Goal: Task Accomplishment & Management: Complete application form

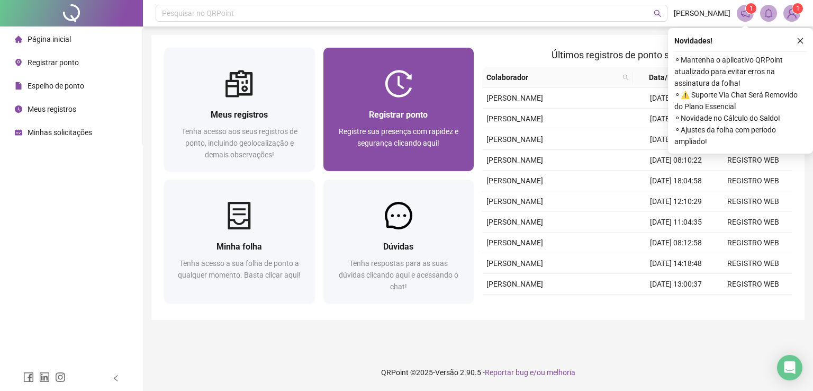
click at [396, 84] on img at bounding box center [399, 84] width 28 height 28
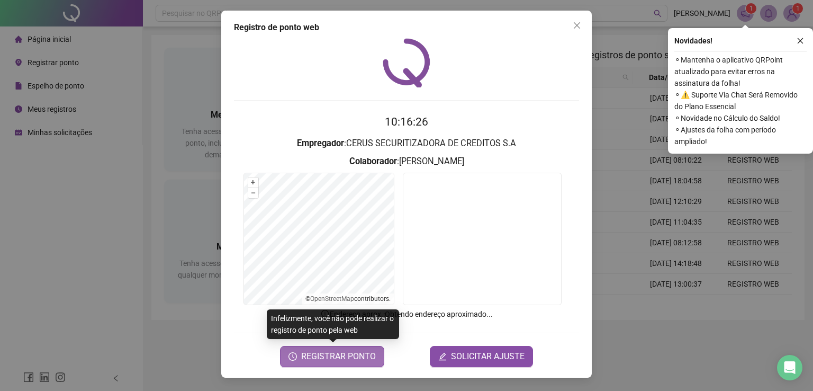
click at [347, 350] on span "REGISTRAR PONTO" at bounding box center [338, 356] width 75 height 13
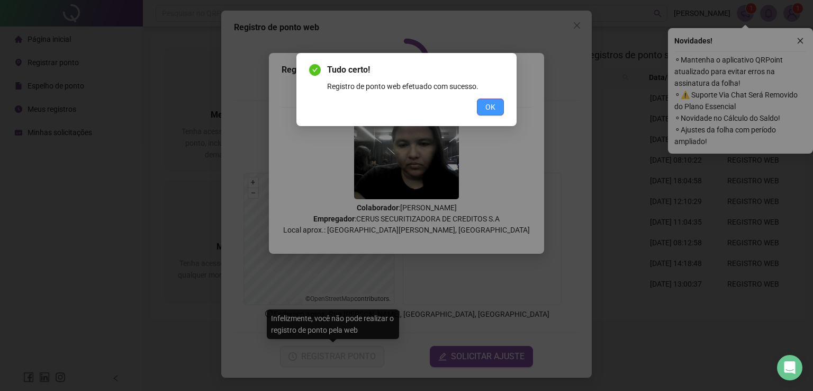
click at [484, 110] on button "OK" at bounding box center [490, 106] width 27 height 17
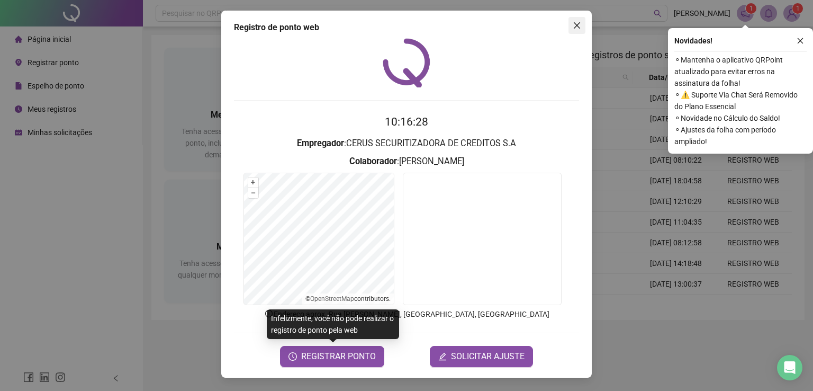
click at [574, 25] on icon "close" at bounding box center [577, 25] width 8 height 8
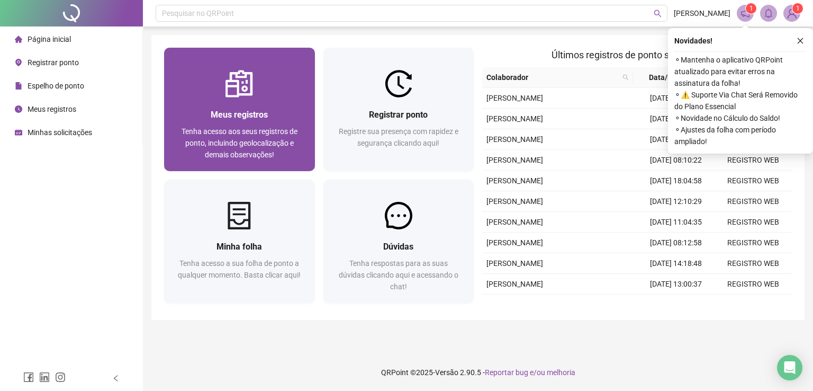
click at [253, 123] on div "Meus registros Tenha acesso aos seus registros de ponto, incluindo geolocalizaç…" at bounding box center [239, 134] width 125 height 52
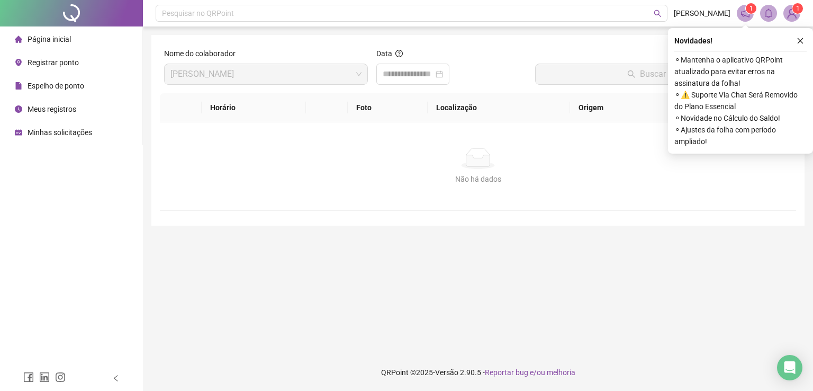
click at [49, 106] on span "Meus registros" at bounding box center [52, 109] width 49 height 8
click at [797, 43] on icon "close" at bounding box center [800, 40] width 7 height 7
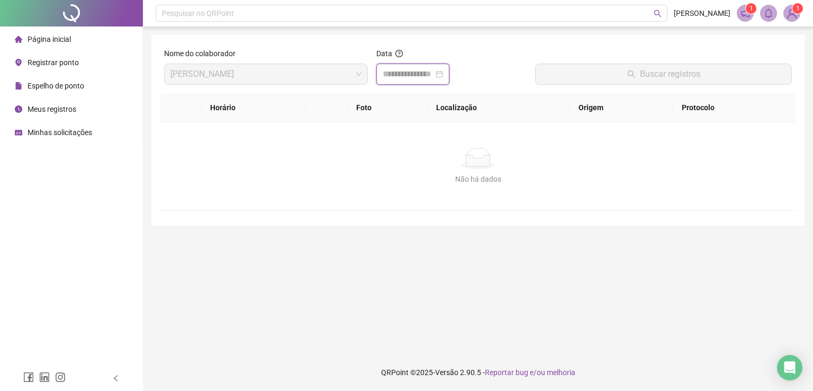
click at [393, 74] on input at bounding box center [408, 74] width 51 height 13
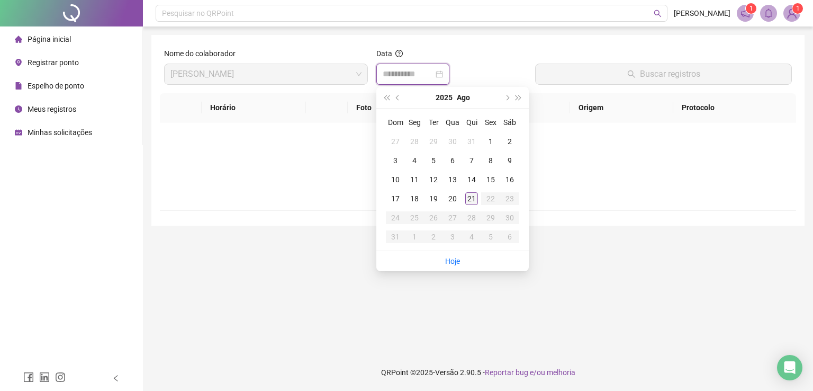
type input "**********"
click at [472, 197] on div "21" at bounding box center [471, 198] width 13 height 13
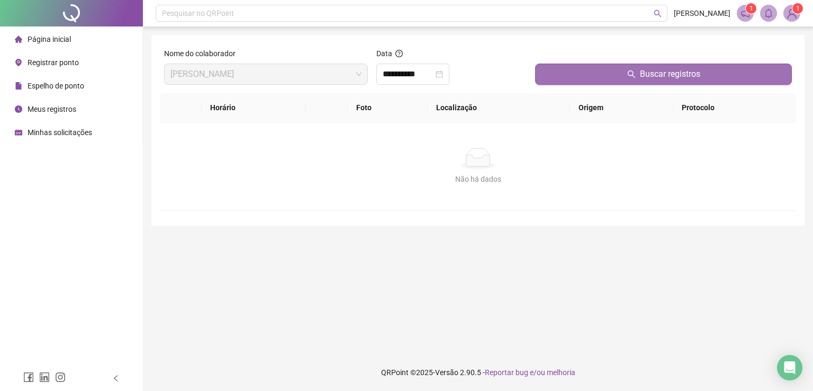
click at [610, 71] on button "Buscar registros" at bounding box center [663, 74] width 257 height 21
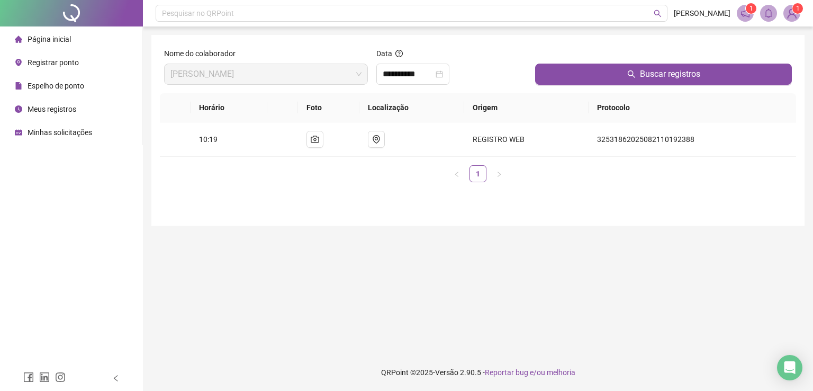
click at [48, 131] on span "Minhas solicitações" at bounding box center [60, 132] width 65 height 8
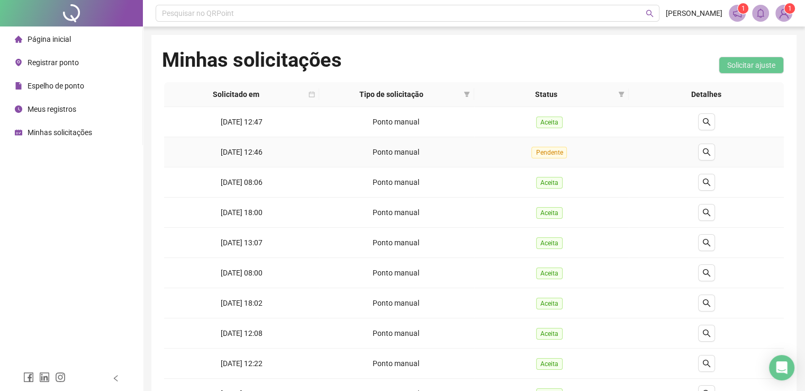
drag, startPoint x: 222, startPoint y: 156, endPoint x: 295, endPoint y: 148, distance: 72.9
click at [295, 148] on td "[DATE] 12:46" at bounding box center [241, 152] width 155 height 30
click at [492, 176] on td "Aceita" at bounding box center [551, 182] width 155 height 30
click at [61, 63] on span "Registrar ponto" at bounding box center [53, 62] width 51 height 8
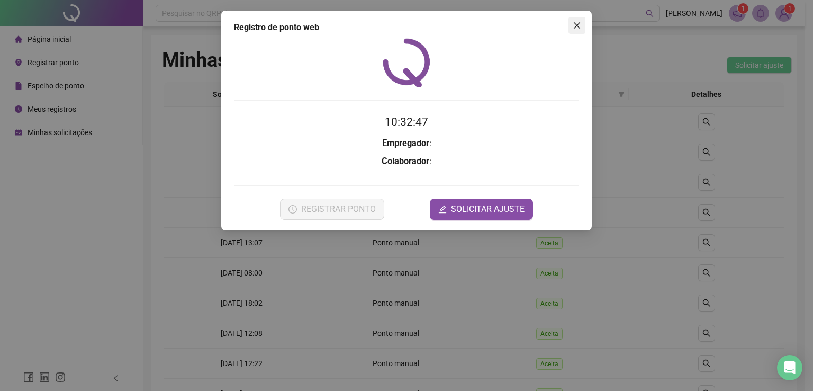
click at [574, 26] on icon "close" at bounding box center [577, 25] width 8 height 8
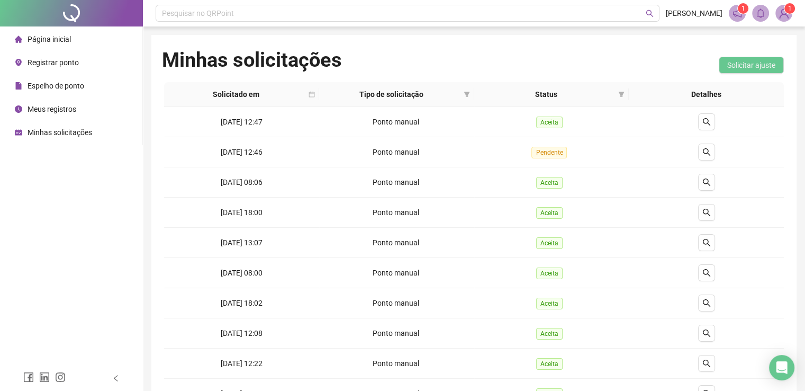
click at [34, 41] on span "Página inicial" at bounding box center [49, 39] width 43 height 8
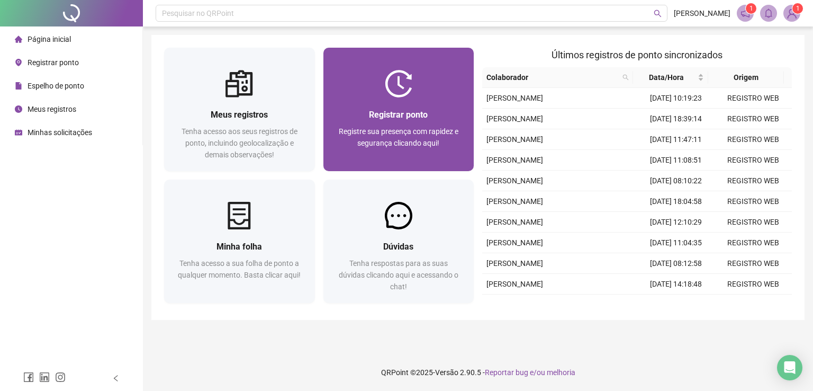
click at [392, 119] on span "Registrar ponto" at bounding box center [398, 115] width 59 height 10
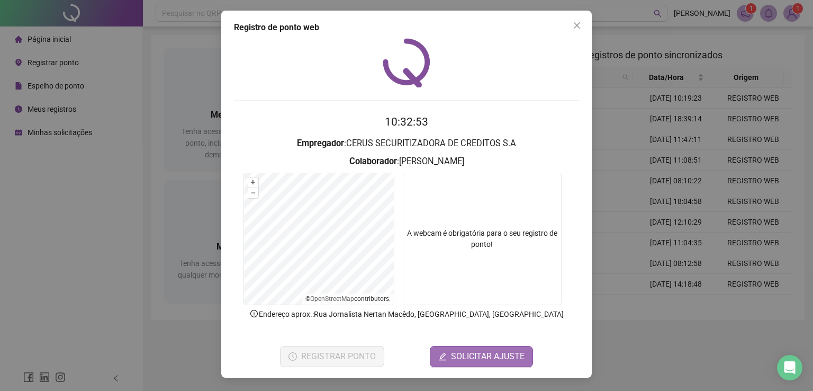
click at [465, 354] on span "SOLICITAR AJUSTE" at bounding box center [488, 356] width 74 height 13
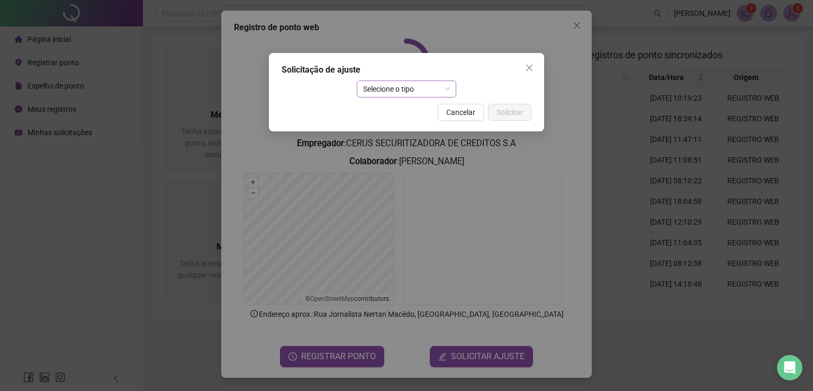
click at [401, 90] on span "Selecione o tipo" at bounding box center [406, 89] width 87 height 16
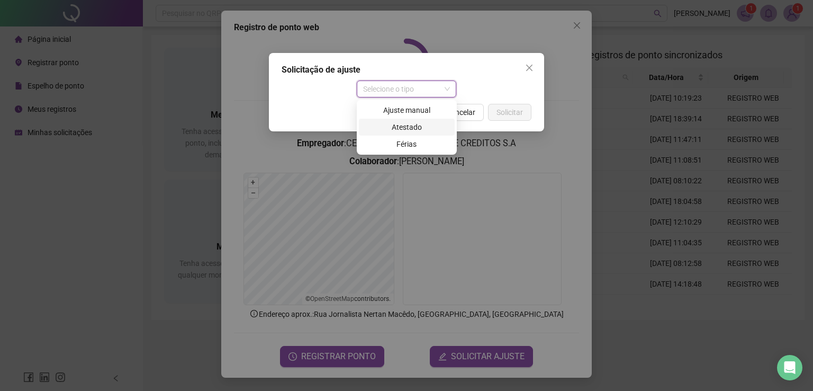
click at [395, 129] on div "Atestado" at bounding box center [406, 127] width 83 height 12
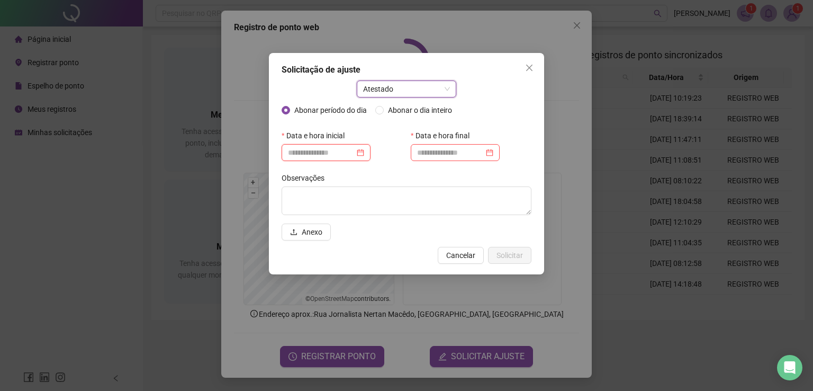
click at [302, 154] on input at bounding box center [321, 153] width 67 height 12
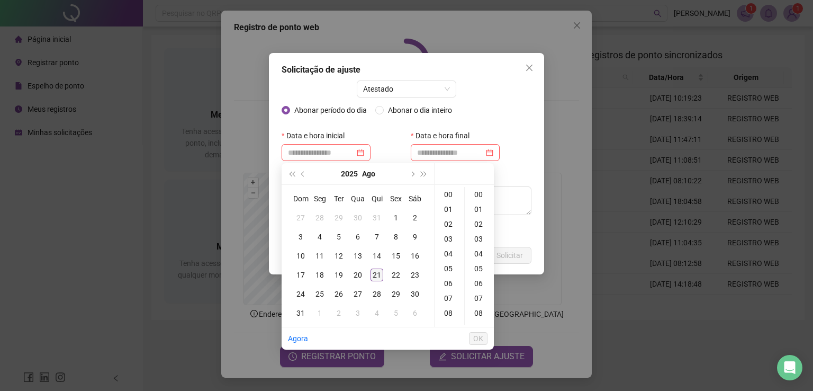
click at [374, 273] on div "21" at bounding box center [377, 274] width 13 height 13
click at [374, 274] on div "21" at bounding box center [377, 274] width 13 height 13
click at [302, 253] on div "10" at bounding box center [300, 255] width 13 height 13
drag, startPoint x: 349, startPoint y: 153, endPoint x: 271, endPoint y: 147, distance: 78.6
click at [271, 147] on div "**********" at bounding box center [406, 163] width 275 height 221
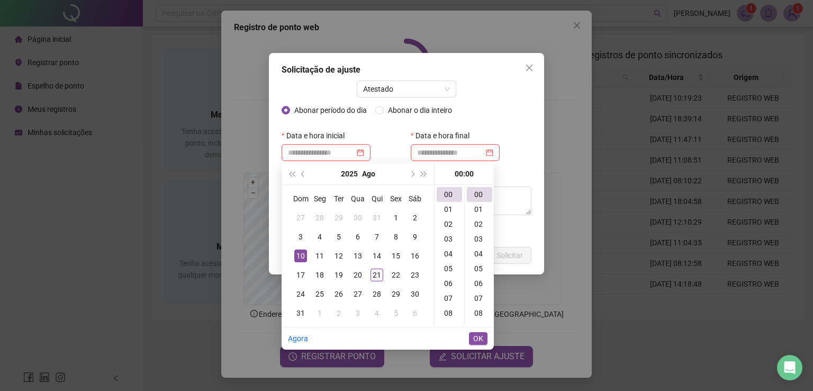
click at [374, 273] on div "21" at bounding box center [377, 274] width 13 height 13
click at [447, 286] on div "10" at bounding box center [449, 289] width 25 height 15
click at [476, 309] on div "22" at bounding box center [479, 308] width 25 height 15
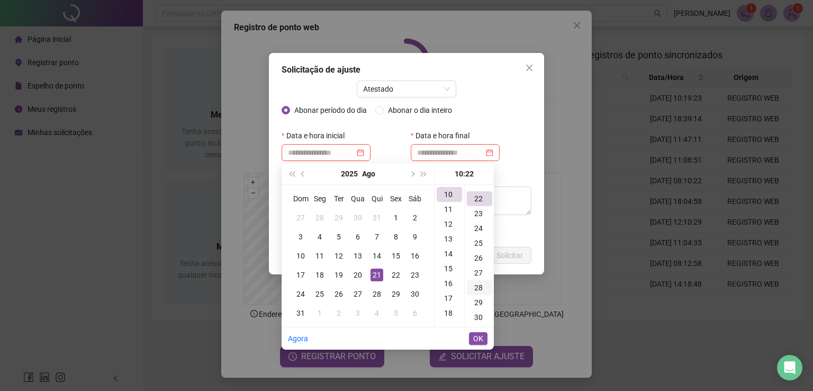
scroll to position [326, 0]
type input "**********"
click at [529, 61] on button "Close" at bounding box center [529, 67] width 17 height 17
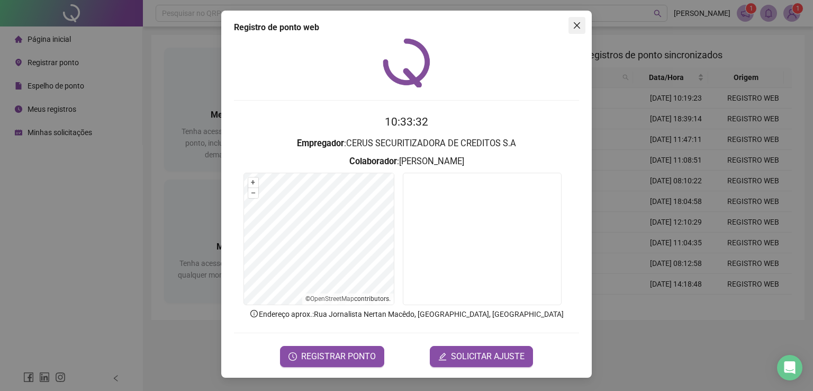
click at [576, 18] on button "Close" at bounding box center [577, 25] width 17 height 17
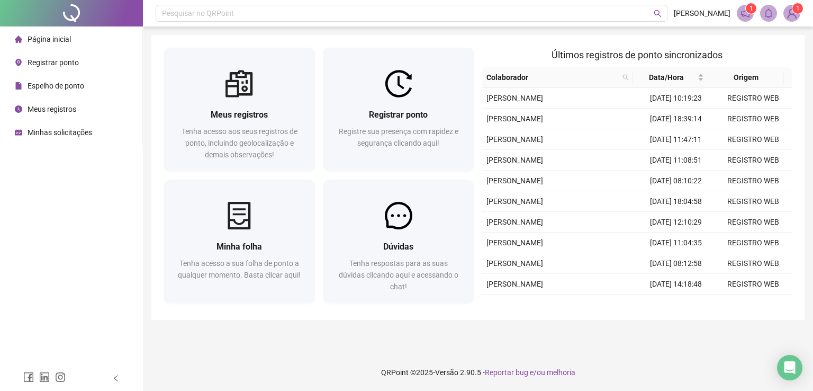
click at [59, 105] on span "Meus registros" at bounding box center [52, 109] width 49 height 8
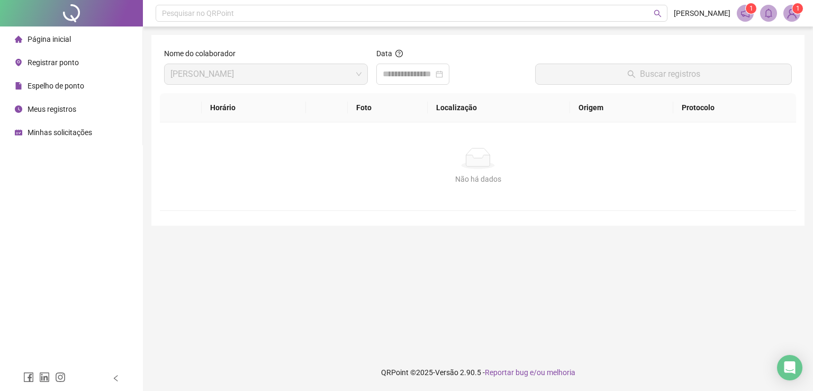
click at [357, 77] on span "[PERSON_NAME]" at bounding box center [265, 74] width 191 height 20
click at [400, 71] on input at bounding box center [408, 74] width 51 height 13
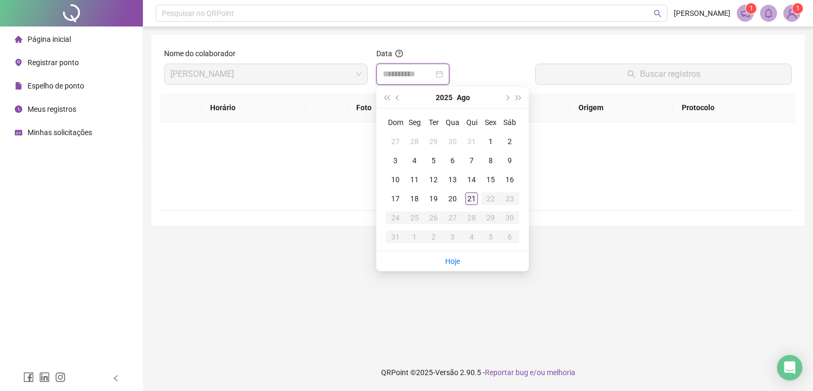
type input "**********"
click at [465, 197] on div "21" at bounding box center [471, 198] width 13 height 13
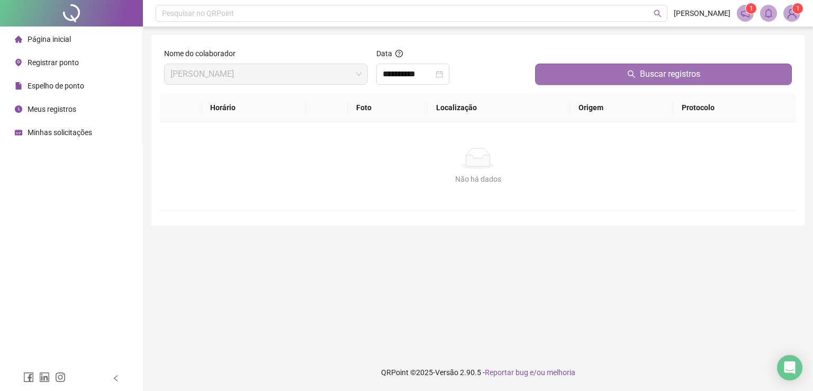
click at [603, 68] on button "Buscar registros" at bounding box center [663, 74] width 257 height 21
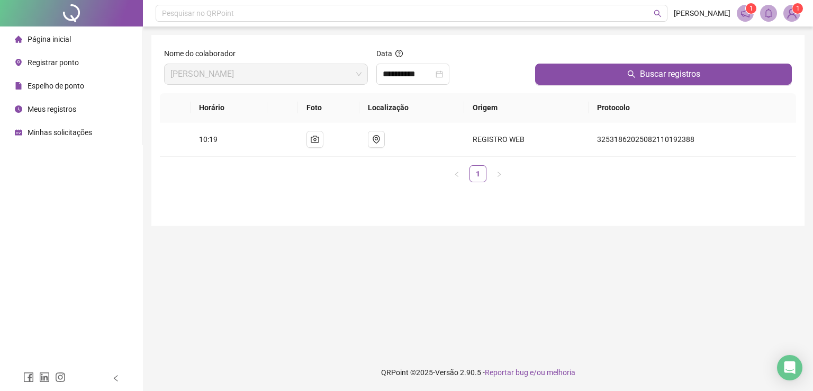
click at [51, 40] on span "Página inicial" at bounding box center [49, 39] width 43 height 8
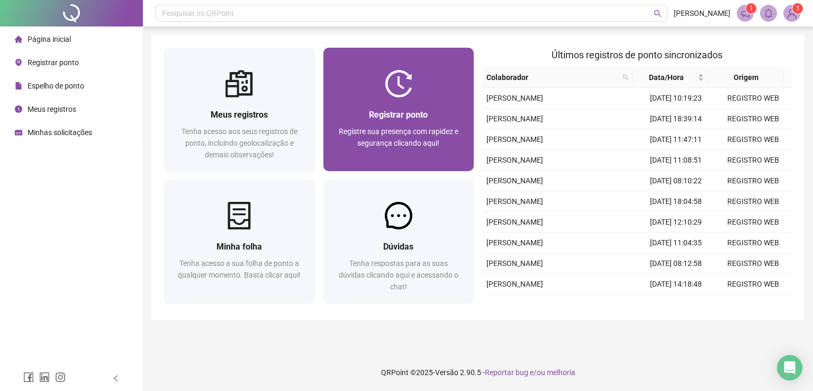
click at [421, 108] on div "Registrar ponto" at bounding box center [398, 114] width 125 height 13
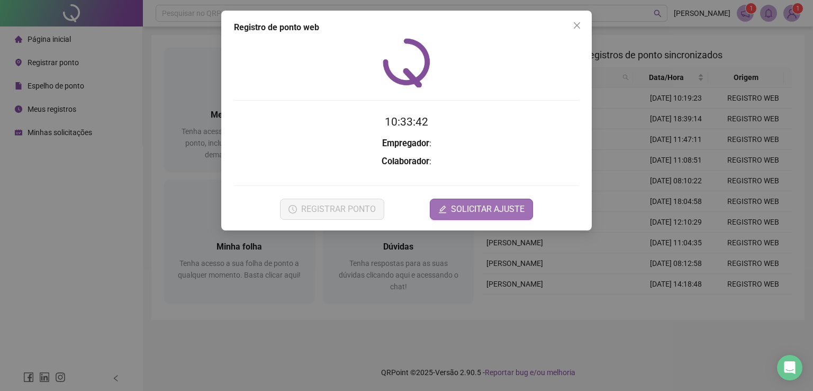
click at [467, 210] on span "SOLICITAR AJUSTE" at bounding box center [488, 209] width 74 height 13
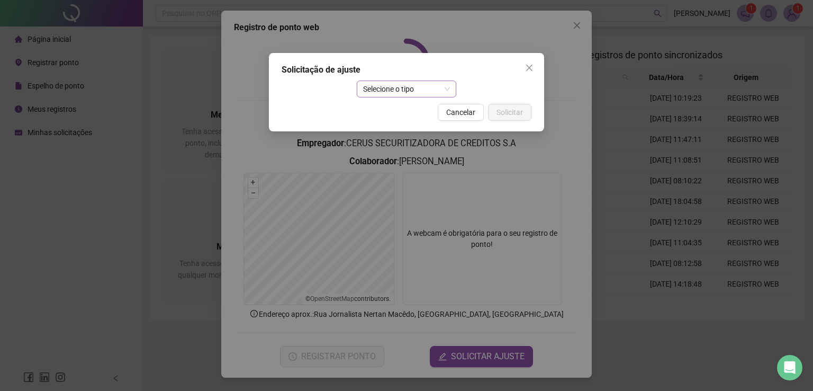
click at [372, 86] on span "Selecione o tipo" at bounding box center [406, 89] width 87 height 16
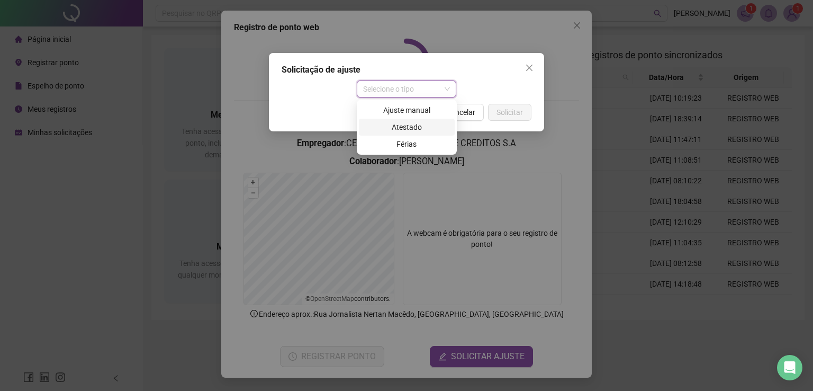
click at [400, 126] on div "Atestado" at bounding box center [406, 127] width 83 height 12
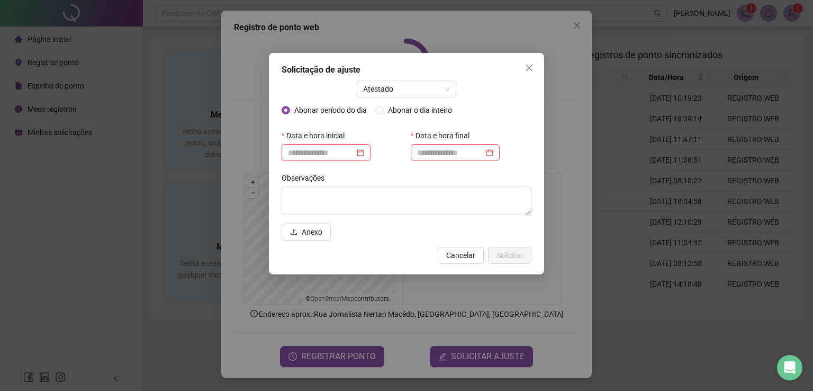
click at [337, 155] on input at bounding box center [321, 153] width 67 height 12
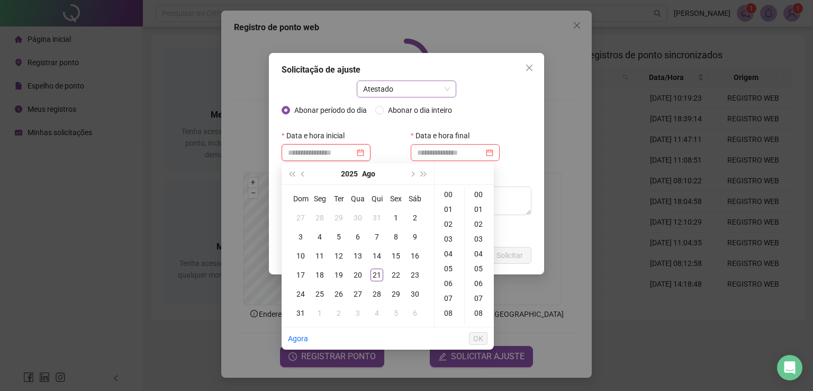
type input "**********"
click at [381, 83] on span "Atestado" at bounding box center [406, 89] width 87 height 16
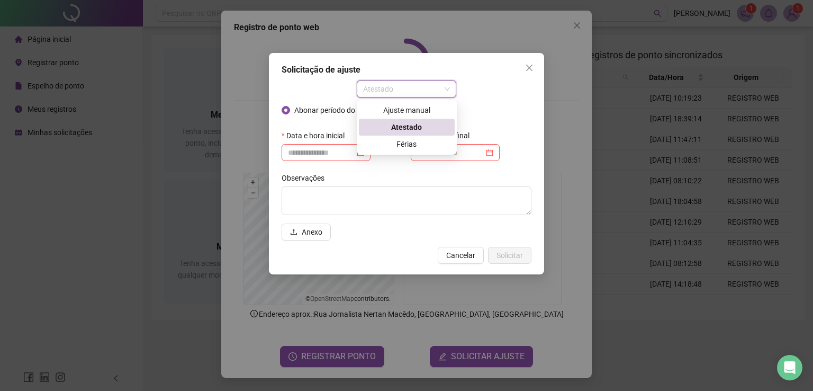
click at [389, 129] on div "Atestado" at bounding box center [406, 127] width 83 height 12
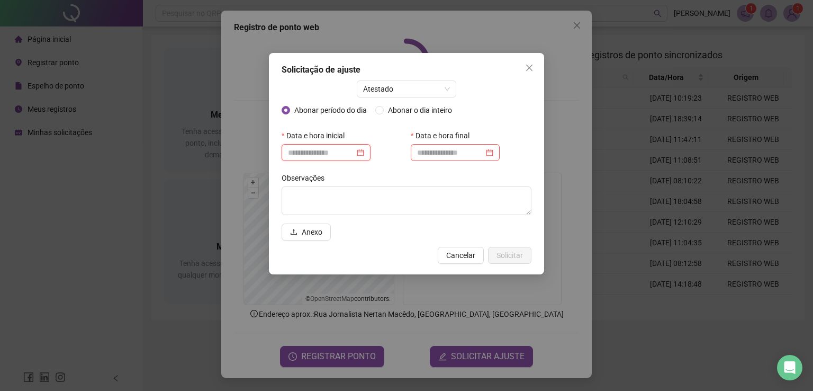
click at [326, 151] on input at bounding box center [321, 153] width 67 height 12
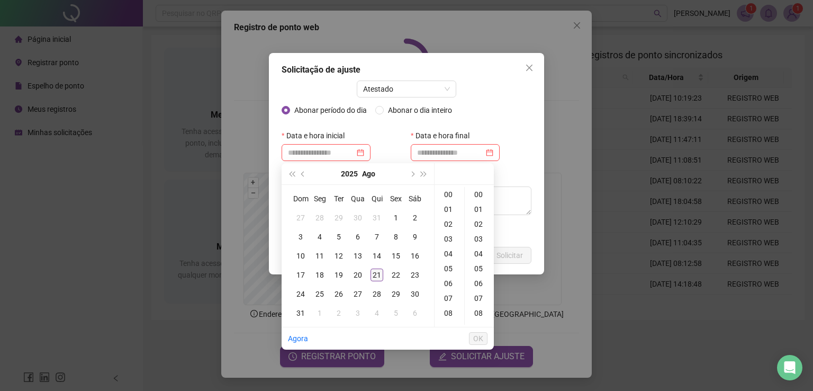
click at [374, 273] on div "21" at bounding box center [377, 274] width 13 height 13
type input "**********"
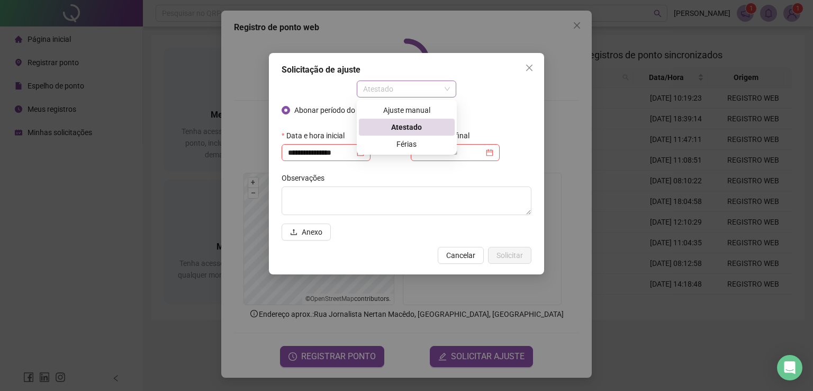
click at [394, 84] on span "Atestado" at bounding box center [406, 89] width 87 height 16
click at [402, 104] on div "Ajuste manual" at bounding box center [407, 110] width 96 height 17
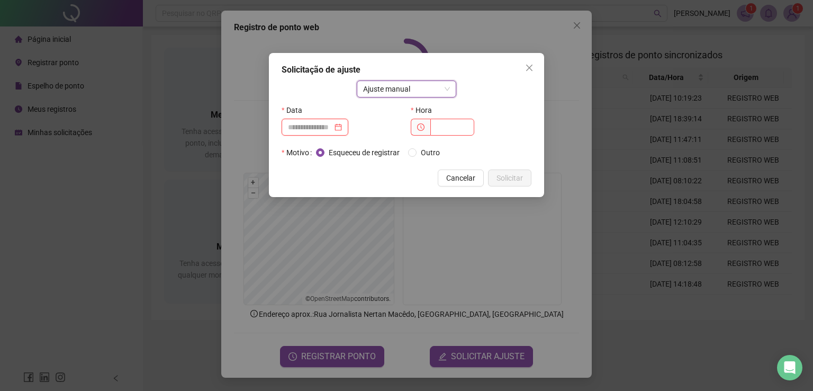
click at [313, 125] on input at bounding box center [310, 127] width 44 height 12
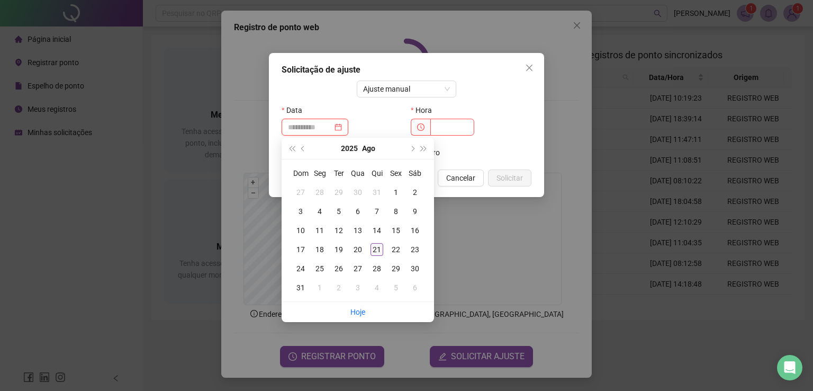
type input "**********"
click at [376, 248] on div "21" at bounding box center [377, 249] width 13 height 13
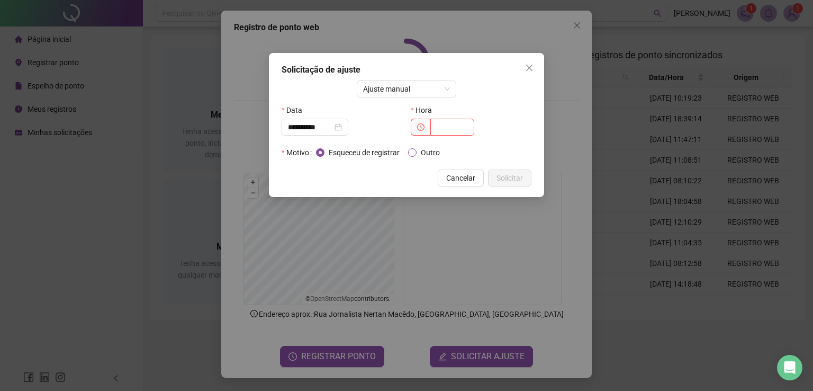
click at [431, 155] on span "Outro" at bounding box center [431, 153] width 28 height 12
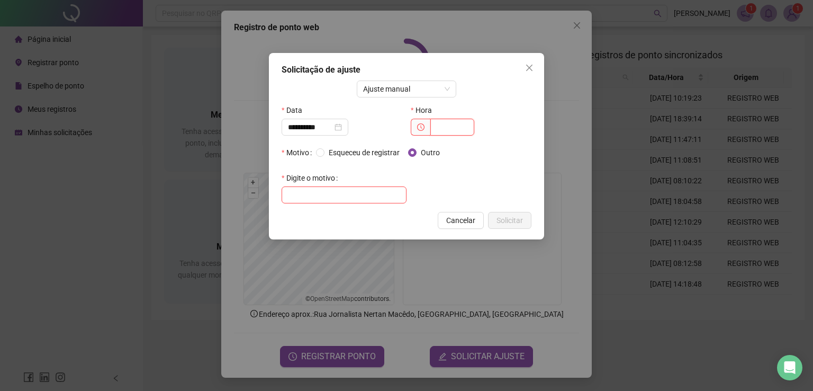
click at [443, 128] on input "text" at bounding box center [452, 127] width 44 height 17
type input "*"
type input "*****"
click at [311, 191] on input "text" at bounding box center [344, 194] width 125 height 17
click at [530, 66] on icon "close" at bounding box center [529, 68] width 8 height 8
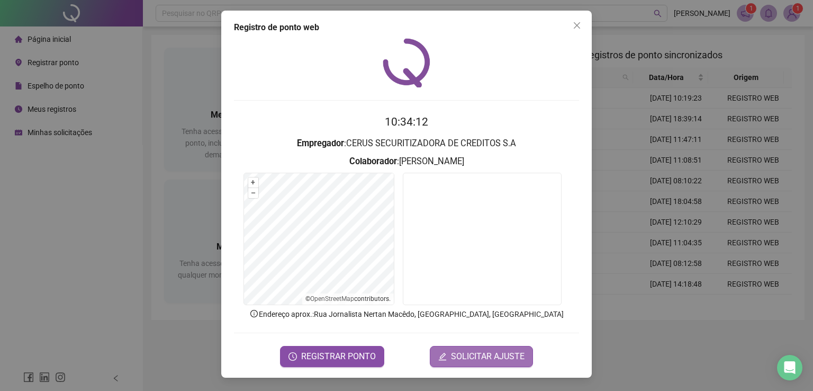
click at [471, 358] on span "SOLICITAR AJUSTE" at bounding box center [488, 356] width 74 height 13
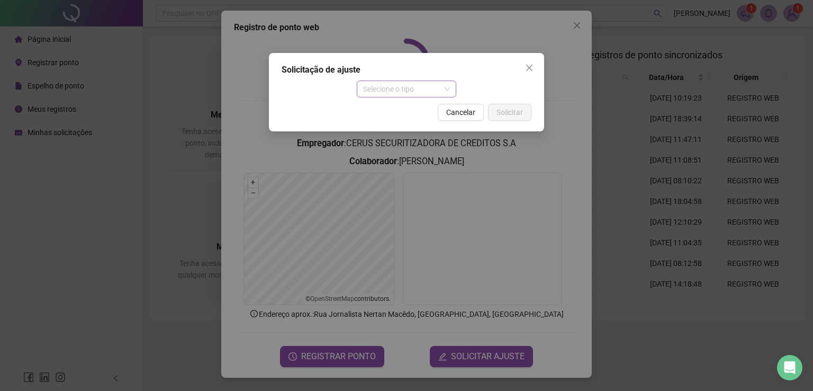
click at [402, 88] on span "Selecione o tipo" at bounding box center [406, 89] width 87 height 16
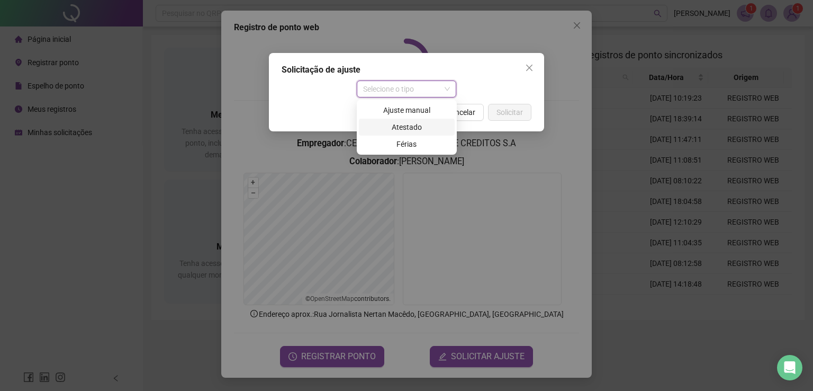
click at [401, 124] on div "Atestado" at bounding box center [406, 127] width 83 height 12
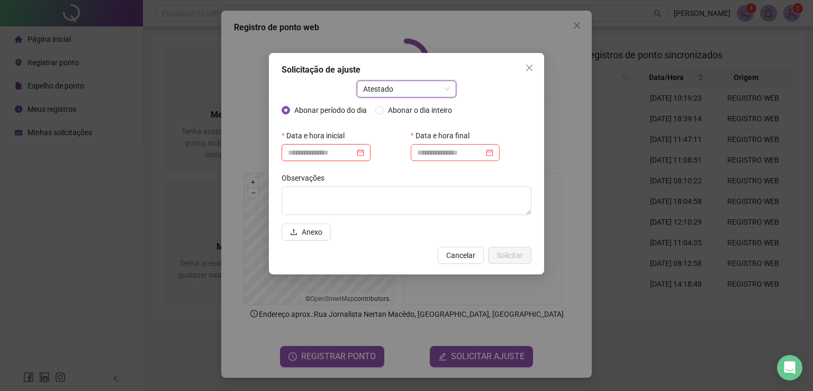
click at [327, 148] on input at bounding box center [321, 153] width 67 height 12
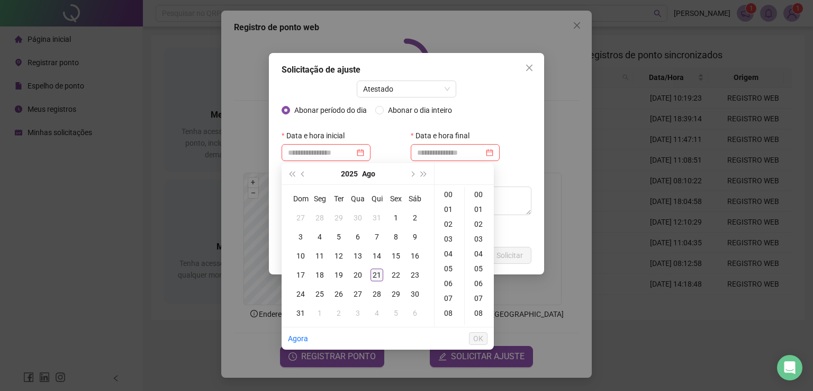
click at [377, 281] on div "21" at bounding box center [377, 274] width 13 height 13
click at [448, 236] on div "10" at bounding box center [449, 236] width 25 height 15
type input "**********"
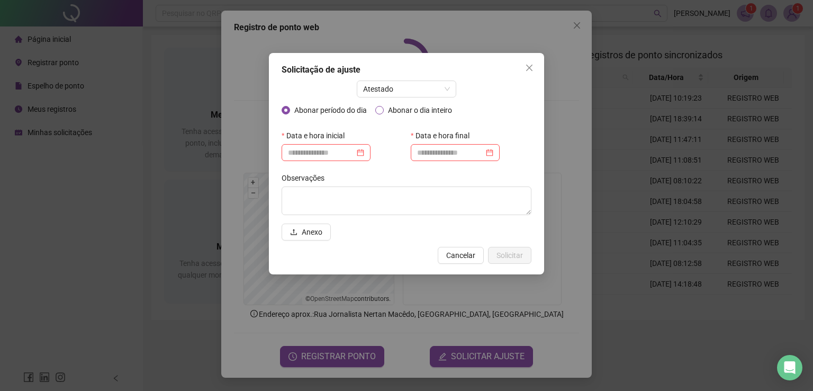
click at [393, 111] on span "Abonar o dia inteiro" at bounding box center [420, 110] width 73 height 12
click at [295, 108] on span "Abonar período do dia" at bounding box center [330, 110] width 81 height 12
click at [320, 159] on div at bounding box center [326, 152] width 89 height 17
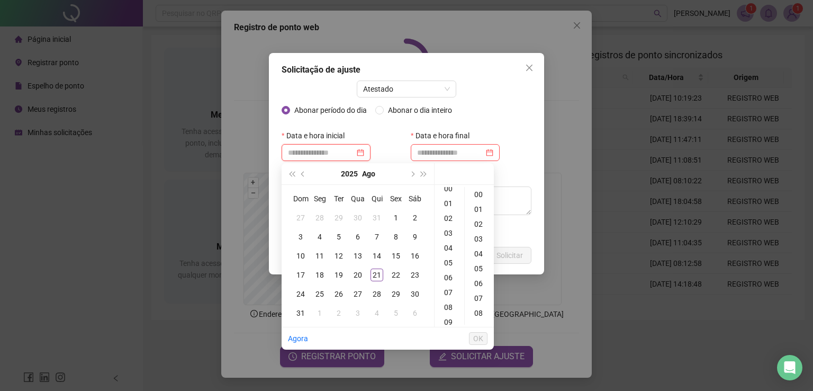
scroll to position [0, 0]
click at [322, 150] on input at bounding box center [321, 153] width 67 height 12
click at [374, 274] on div "21" at bounding box center [377, 274] width 13 height 13
click at [448, 292] on div "10" at bounding box center [449, 289] width 25 height 15
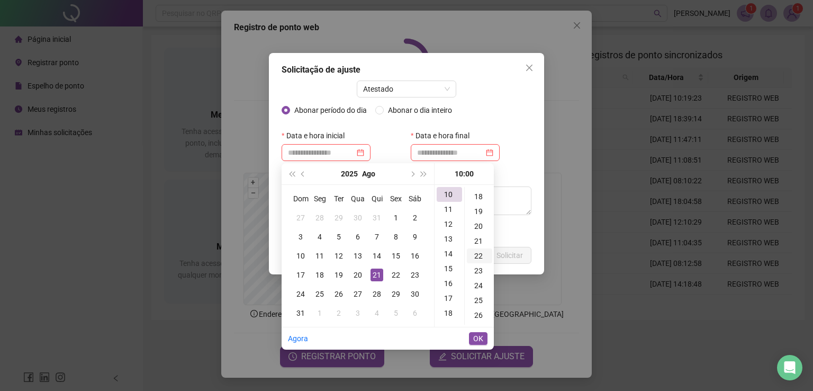
click at [474, 256] on div "22" at bounding box center [479, 255] width 25 height 15
click at [476, 203] on div "19" at bounding box center [479, 202] width 25 height 15
click at [445, 217] on div "08" at bounding box center [449, 217] width 25 height 15
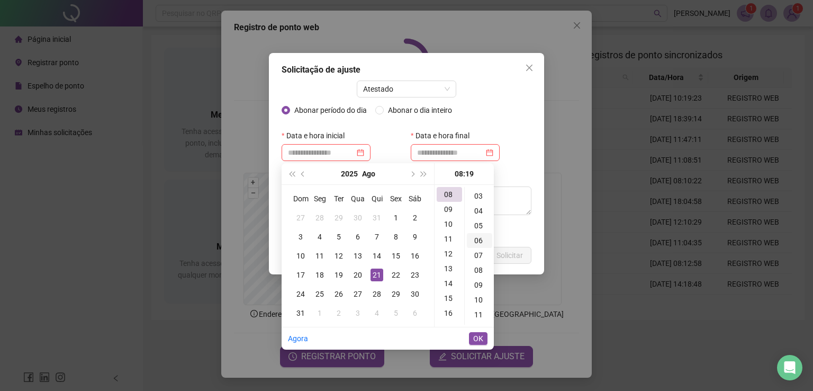
scroll to position [0, 0]
type input "**********"
click at [472, 192] on div "00" at bounding box center [479, 194] width 25 height 15
click at [441, 154] on input at bounding box center [450, 153] width 67 height 12
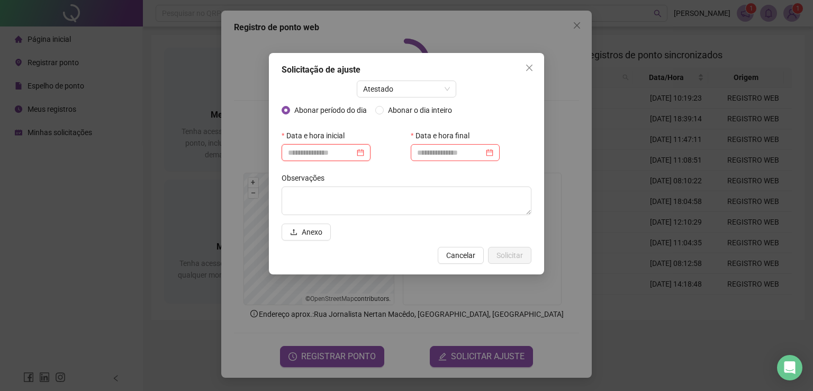
click at [300, 150] on input at bounding box center [321, 153] width 67 height 12
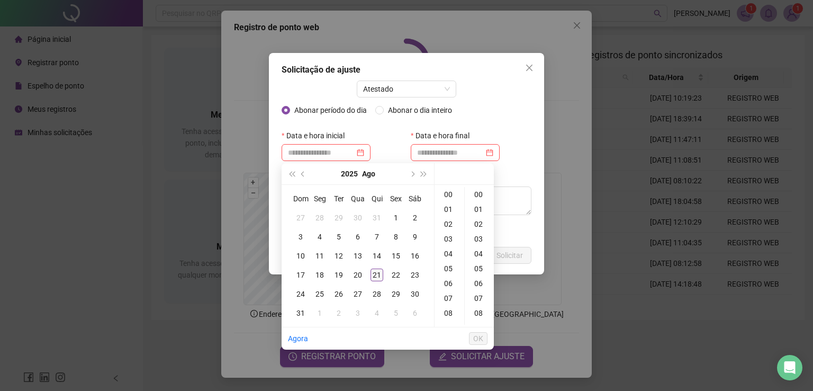
click at [375, 276] on div "21" at bounding box center [377, 274] width 13 height 13
click at [447, 312] on div "08" at bounding box center [449, 312] width 25 height 15
type input "**********"
click at [476, 341] on span "OK" at bounding box center [478, 338] width 10 height 12
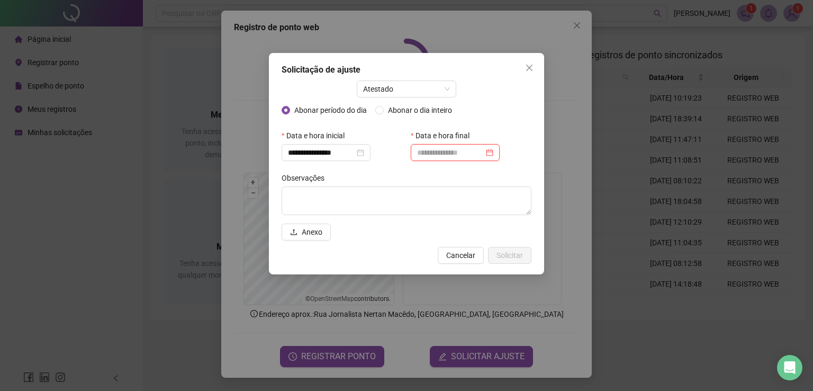
click at [436, 150] on input at bounding box center [450, 153] width 67 height 12
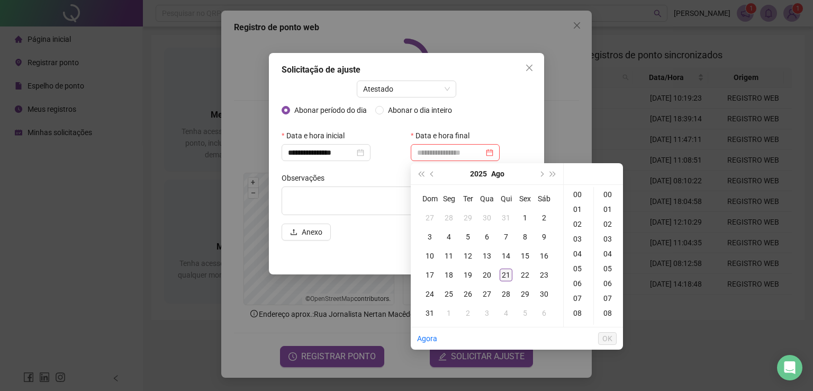
click at [506, 274] on div "21" at bounding box center [506, 274] width 13 height 13
click at [578, 239] on div "10" at bounding box center [578, 236] width 25 height 15
drag, startPoint x: 607, startPoint y: 316, endPoint x: 606, endPoint y: 310, distance: 5.9
click at [607, 316] on div "19" at bounding box center [608, 317] width 25 height 15
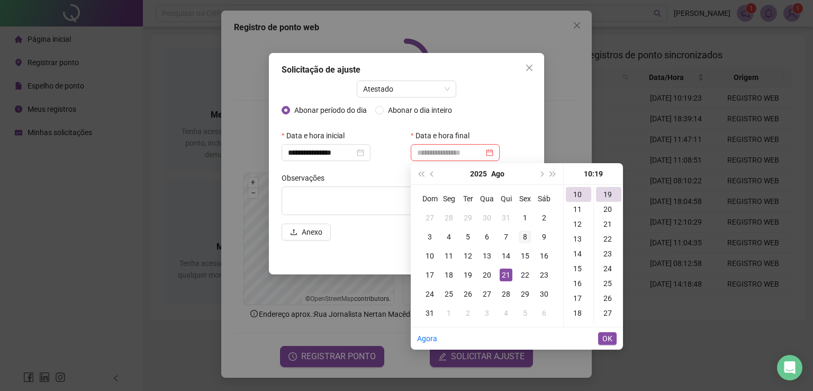
scroll to position [282, 0]
type input "**********"
click at [608, 336] on span "OK" at bounding box center [607, 338] width 10 height 12
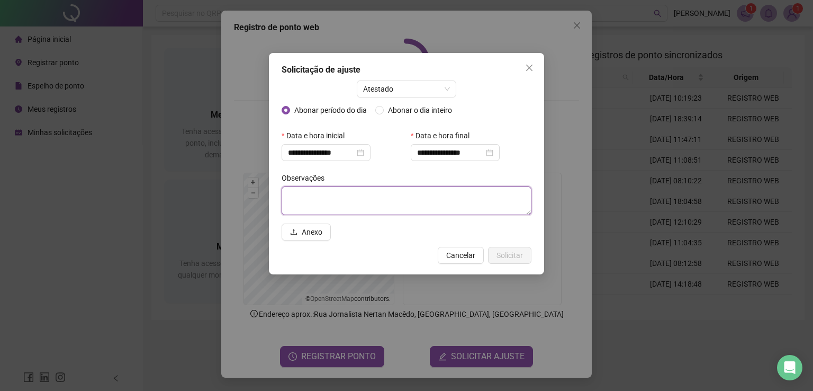
click at [328, 187] on textarea at bounding box center [407, 200] width 250 height 29
type textarea "**********"
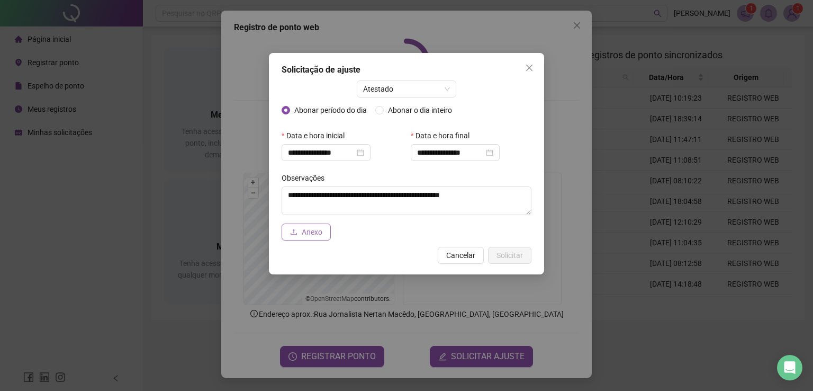
click at [308, 235] on span "Anexo" at bounding box center [312, 232] width 21 height 12
click at [318, 235] on span "Anexo" at bounding box center [312, 232] width 21 height 12
click at [514, 251] on span "Solicitar" at bounding box center [510, 255] width 26 height 12
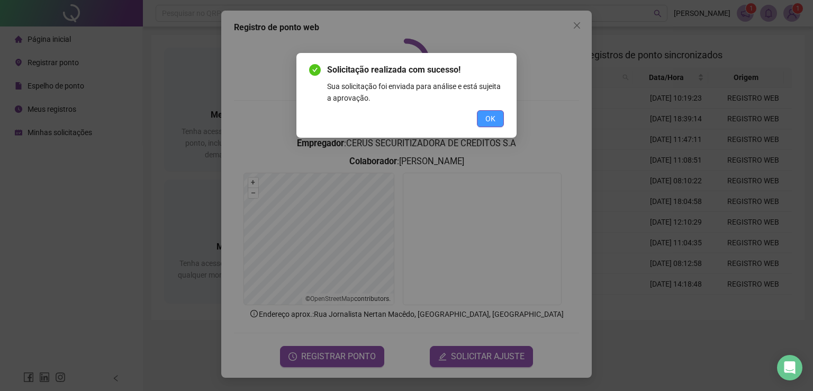
click at [489, 112] on button "OK" at bounding box center [490, 118] width 27 height 17
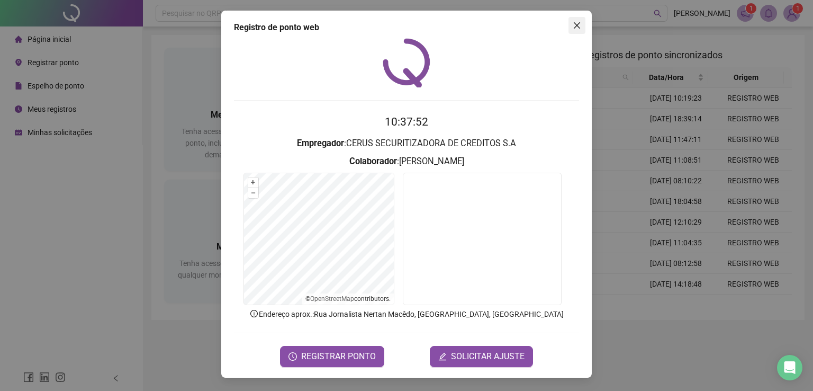
click at [583, 25] on span "Close" at bounding box center [577, 25] width 17 height 8
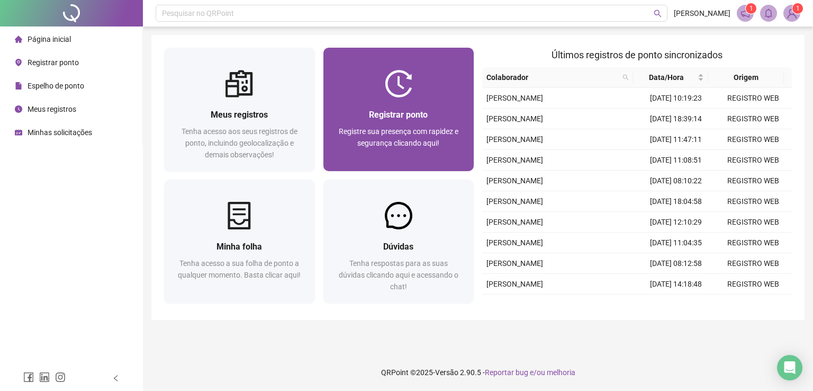
click at [373, 85] on div at bounding box center [398, 84] width 151 height 28
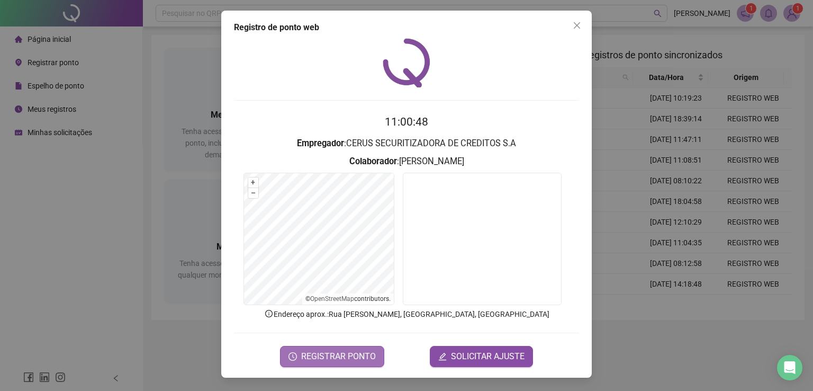
click at [344, 356] on span "REGISTRAR PONTO" at bounding box center [338, 356] width 75 height 13
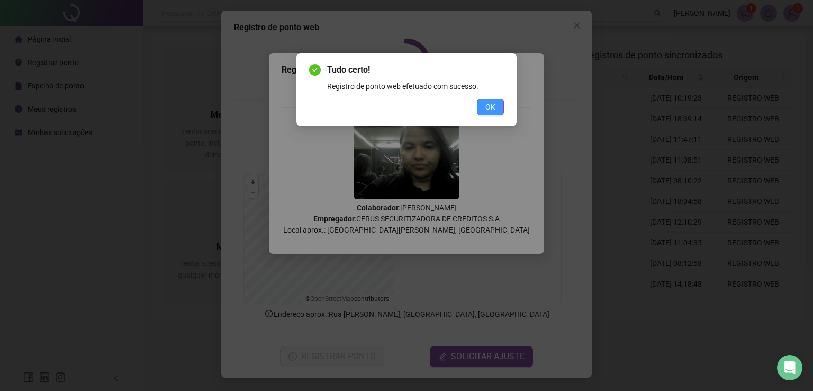
click at [492, 111] on span "OK" at bounding box center [490, 107] width 10 height 12
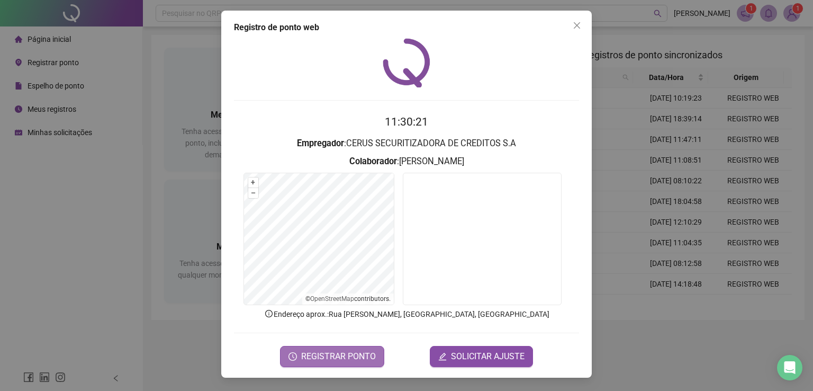
click at [349, 354] on span "REGISTRAR PONTO" at bounding box center [338, 356] width 75 height 13
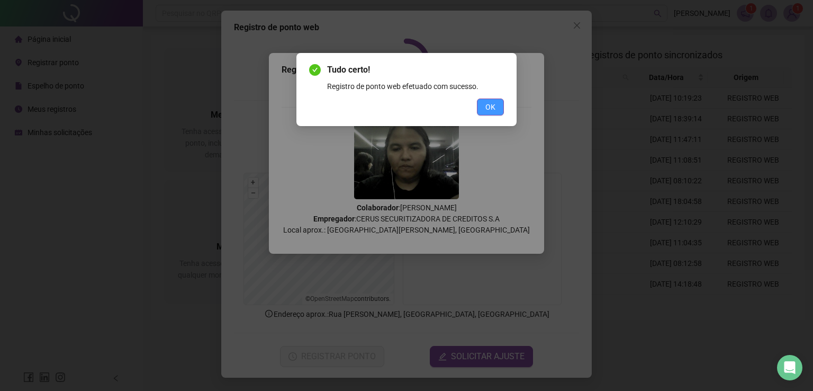
click at [491, 105] on span "OK" at bounding box center [490, 107] width 10 height 12
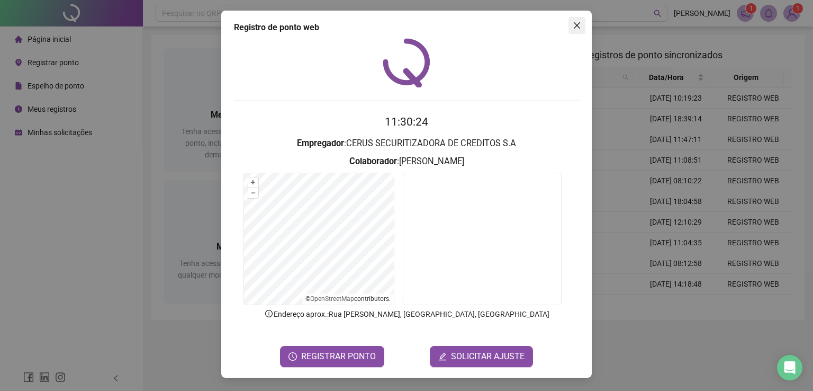
click at [578, 30] on button "Close" at bounding box center [577, 25] width 17 height 17
